Goal: Navigation & Orientation: Find specific page/section

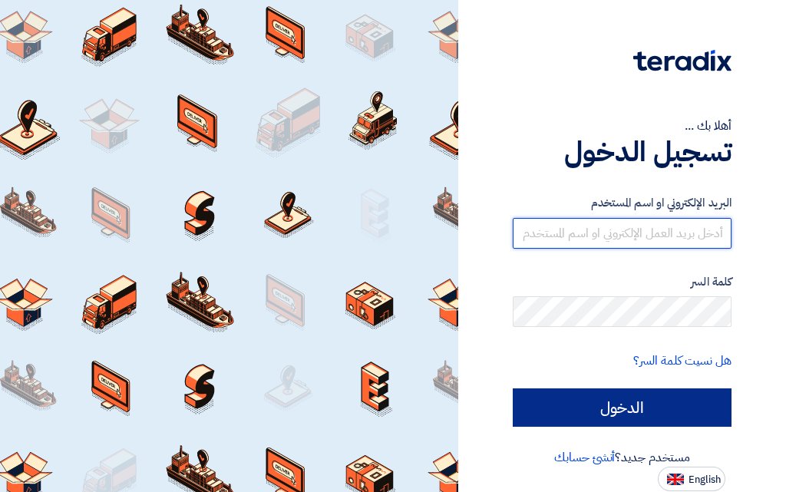
type input "[EMAIL_ADDRESS][DOMAIN_NAME]"
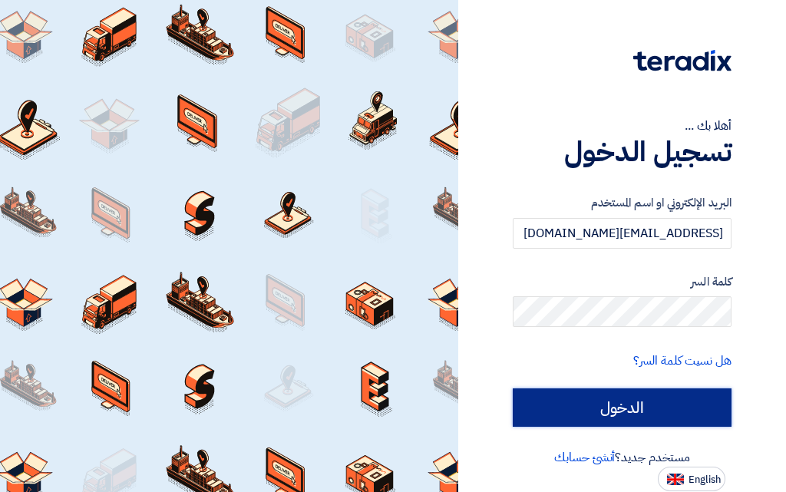
click at [617, 411] on input "الدخول" at bounding box center [622, 407] width 219 height 38
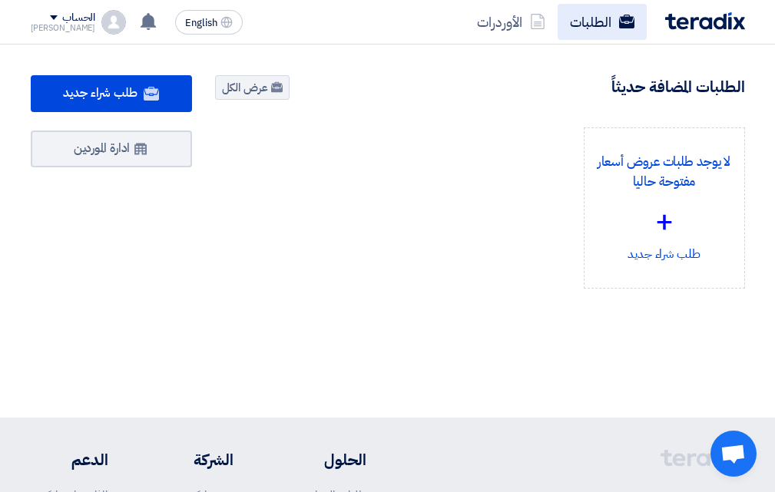
click at [603, 20] on link "الطلبات" at bounding box center [601, 22] width 89 height 36
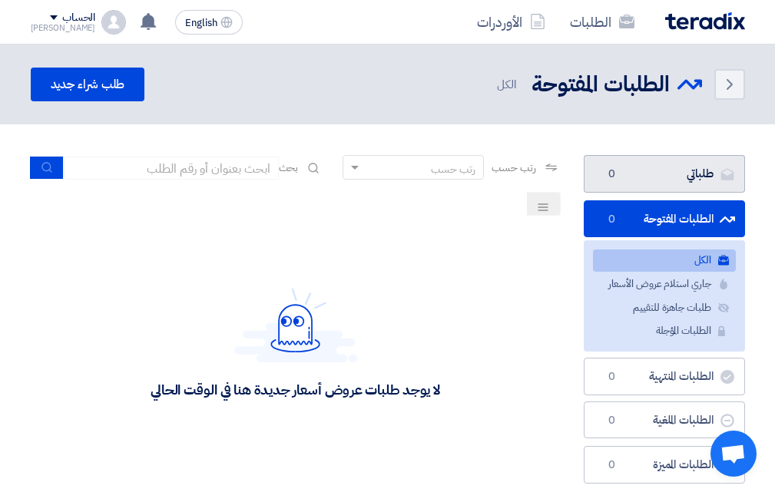
click at [666, 174] on link "طلباتي طلباتي 0" at bounding box center [663, 174] width 161 height 38
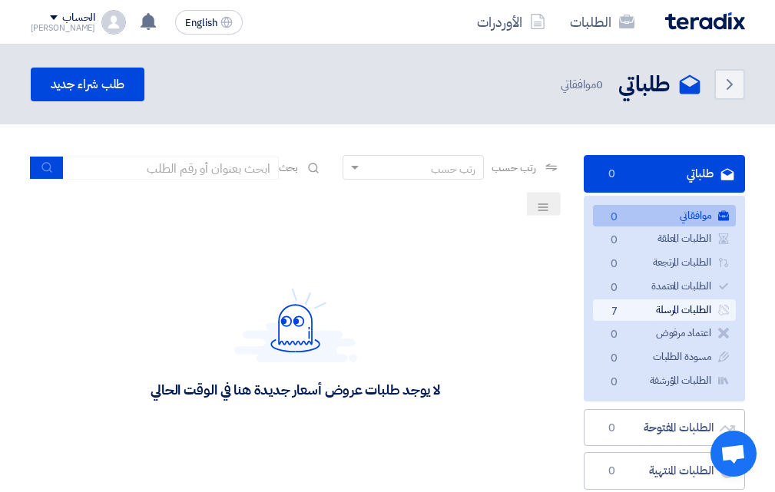
click at [654, 306] on link "الطلبات المرسلة الطلبات المرسلة 7" at bounding box center [664, 310] width 143 height 22
